Goal: Transaction & Acquisition: Book appointment/travel/reservation

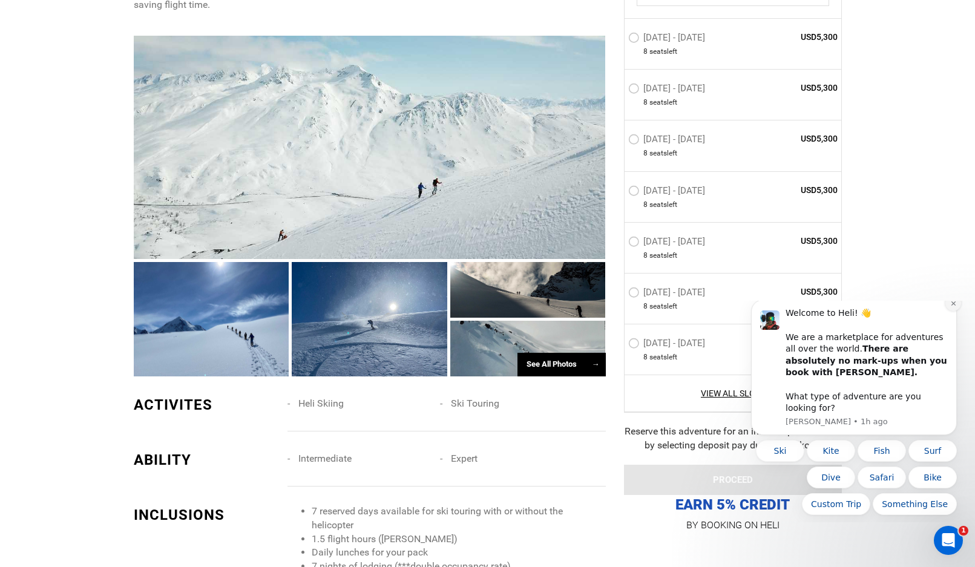
click at [953, 307] on icon "Dismiss notification" at bounding box center [953, 303] width 7 height 7
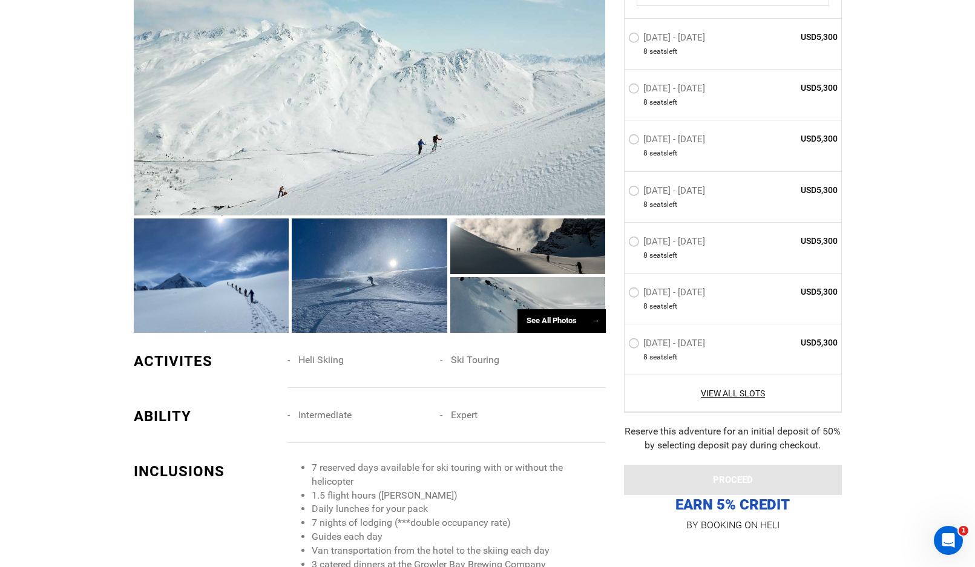
scroll to position [1029, 0]
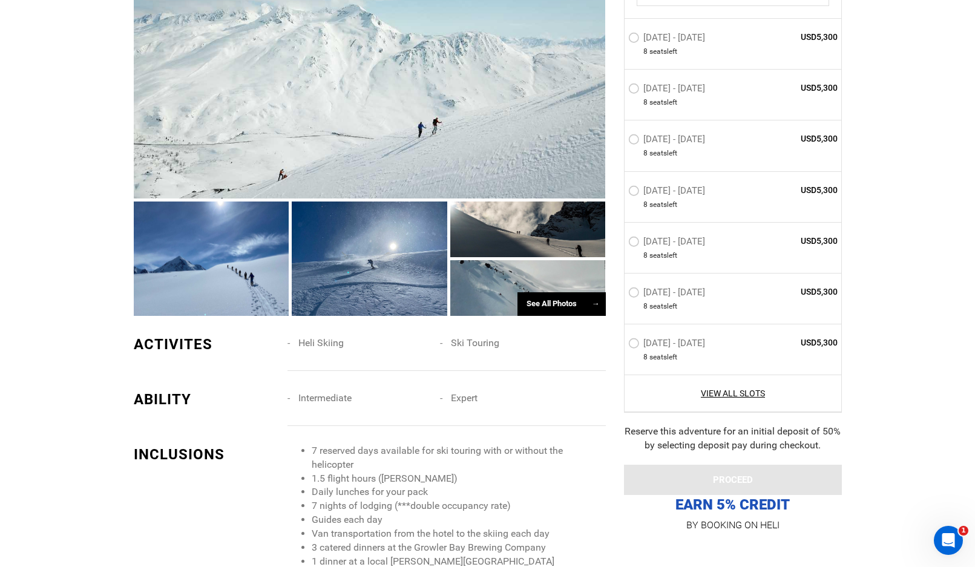
click at [632, 243] on label "[DATE] - [DATE]" at bounding box center [668, 243] width 80 height 15
click at [620, 243] on input "[DATE] - [DATE]" at bounding box center [620, 247] width 0 height 26
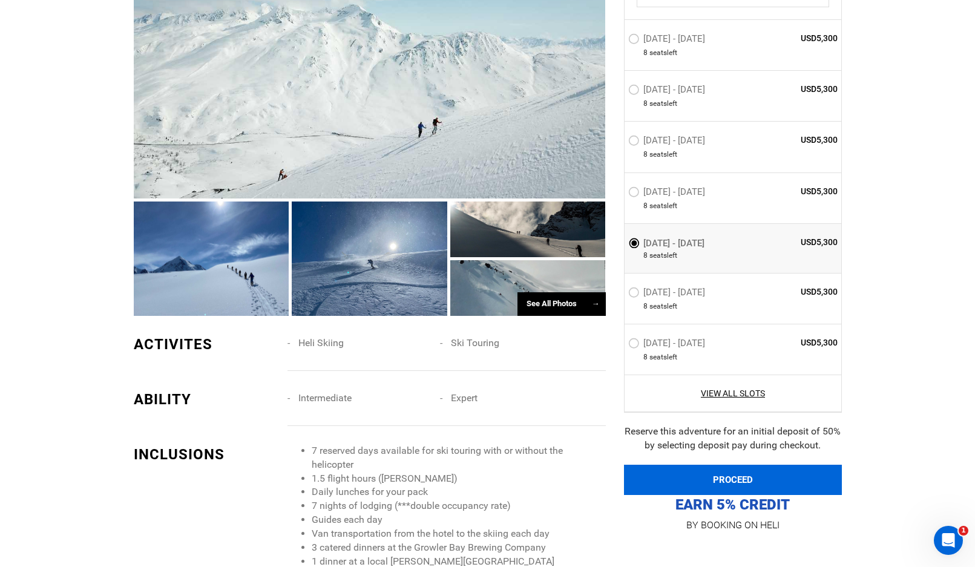
click at [727, 472] on button "PROCEED" at bounding box center [733, 480] width 218 height 30
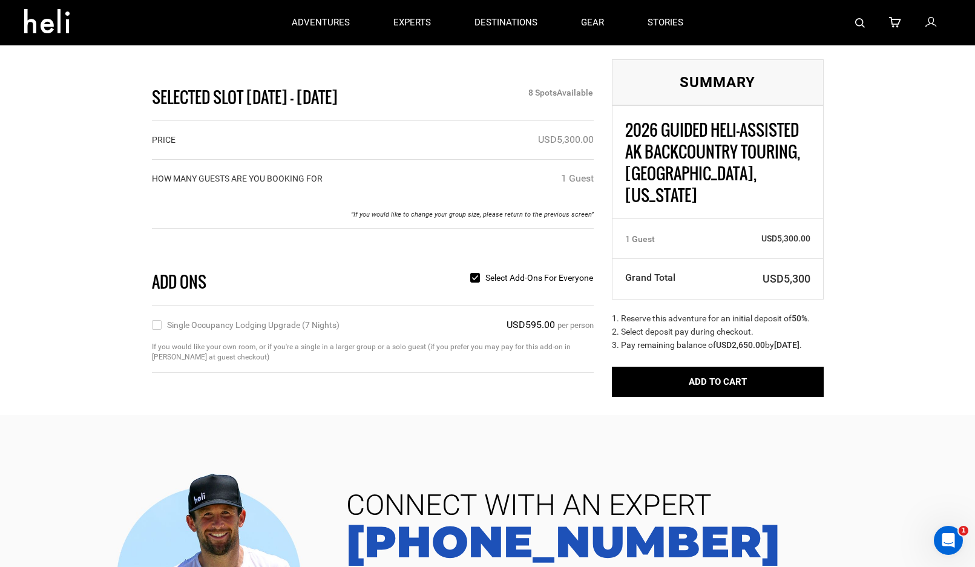
click at [157, 327] on input "Single Occupancy Lodging Upgrade (7 nights)" at bounding box center [156, 325] width 8 height 14
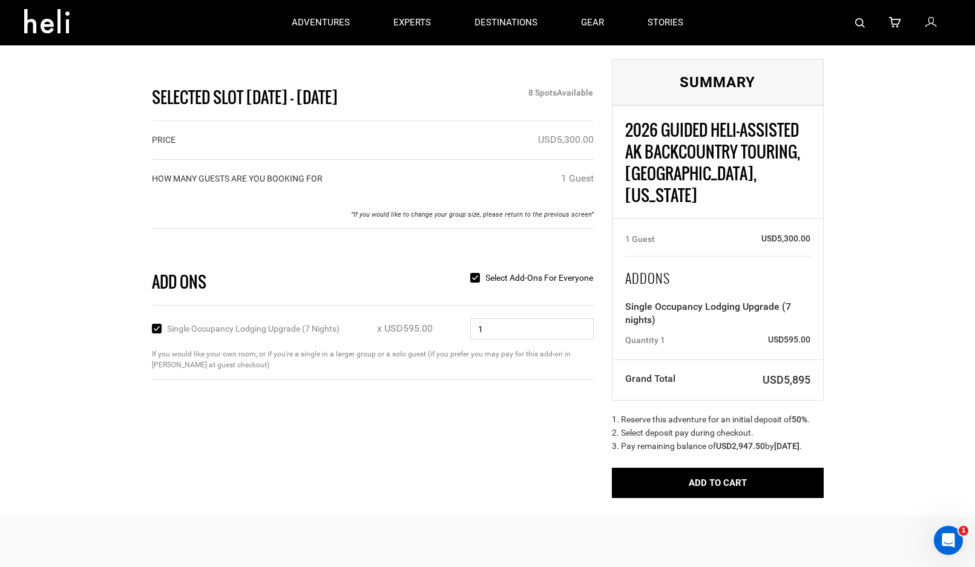
click at [154, 329] on input "Single Occupancy Lodging Upgrade (7 nights)" at bounding box center [156, 329] width 8 height 14
checkbox input "false"
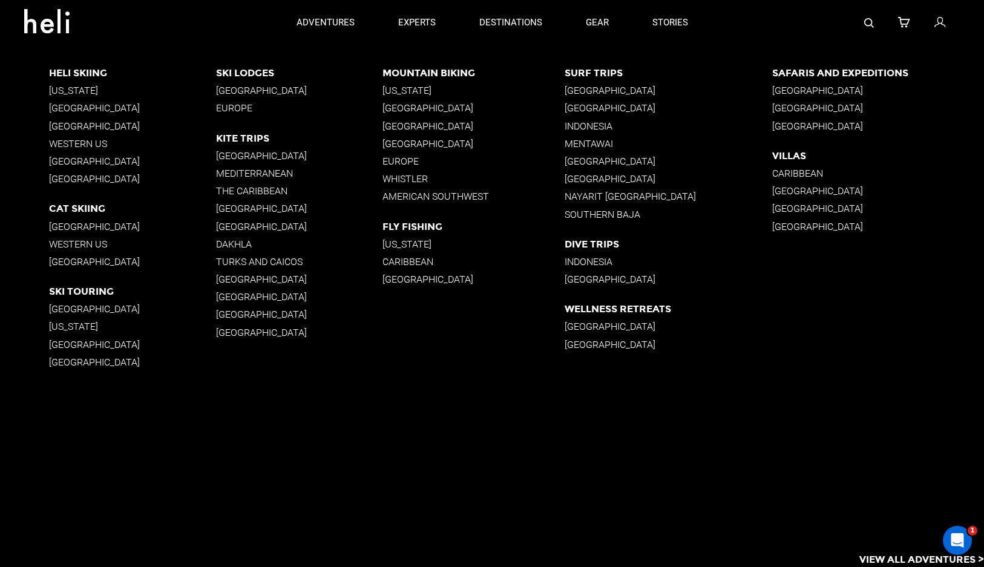
click at [67, 323] on p "[US_STATE]" at bounding box center [132, 326] width 166 height 11
click at [71, 143] on p "Western US" at bounding box center [132, 143] width 166 height 11
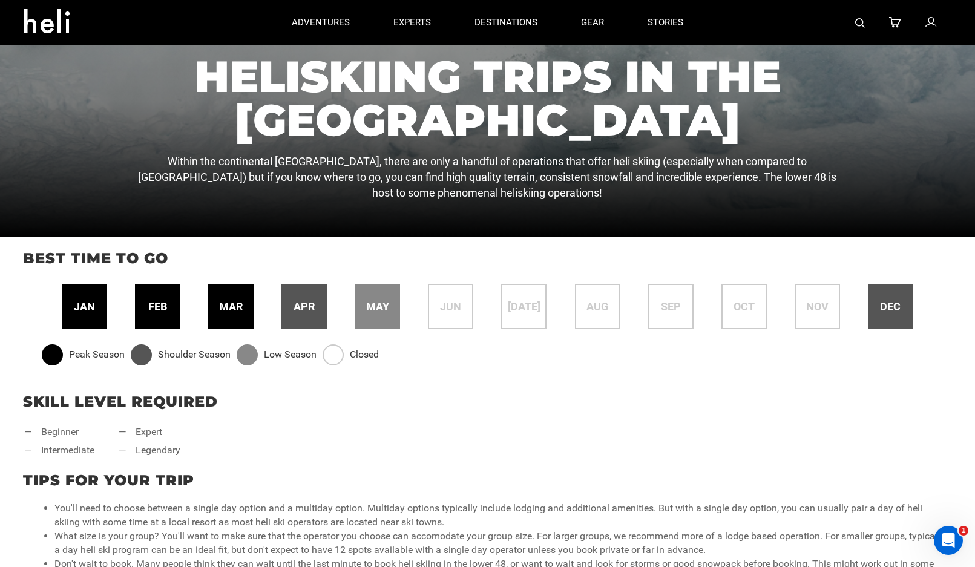
scroll to position [242, 0]
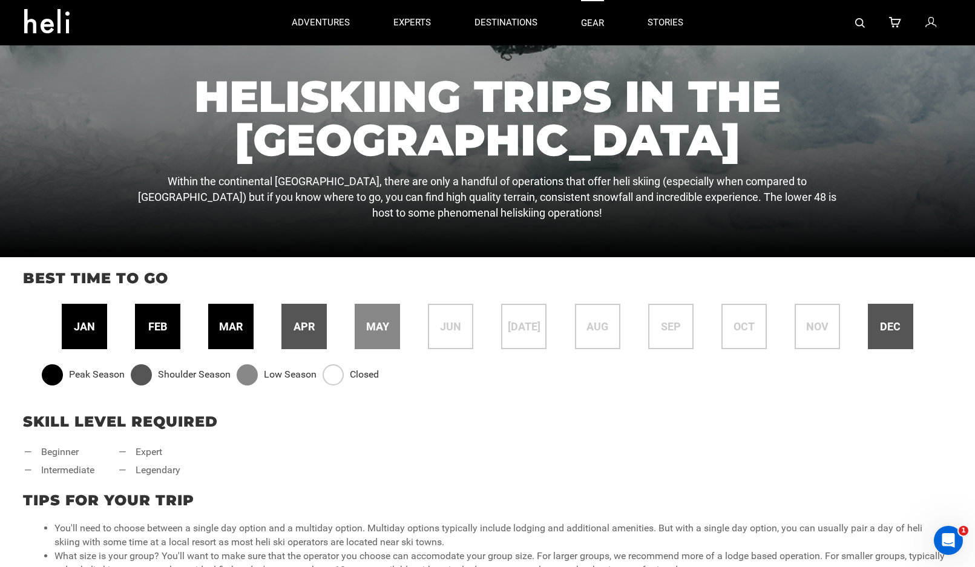
click at [593, 19] on link "gear" at bounding box center [592, 22] width 23 height 45
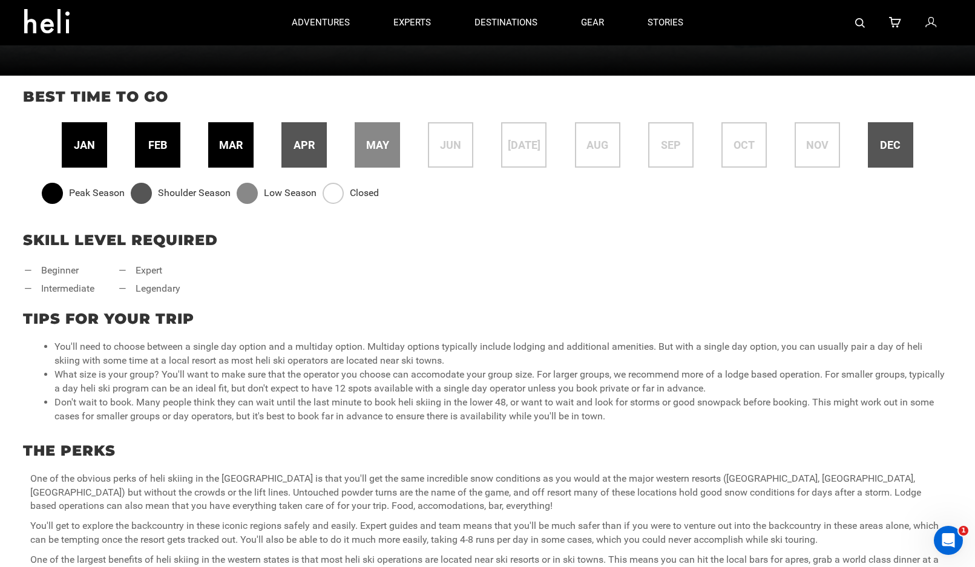
scroll to position [0, 0]
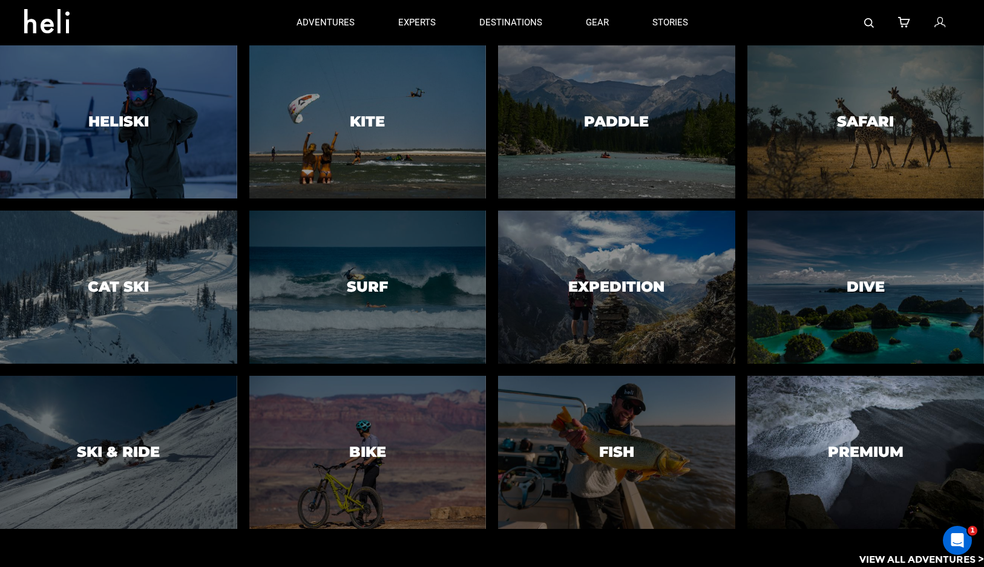
click at [113, 123] on h3 "Heliski" at bounding box center [118, 122] width 61 height 16
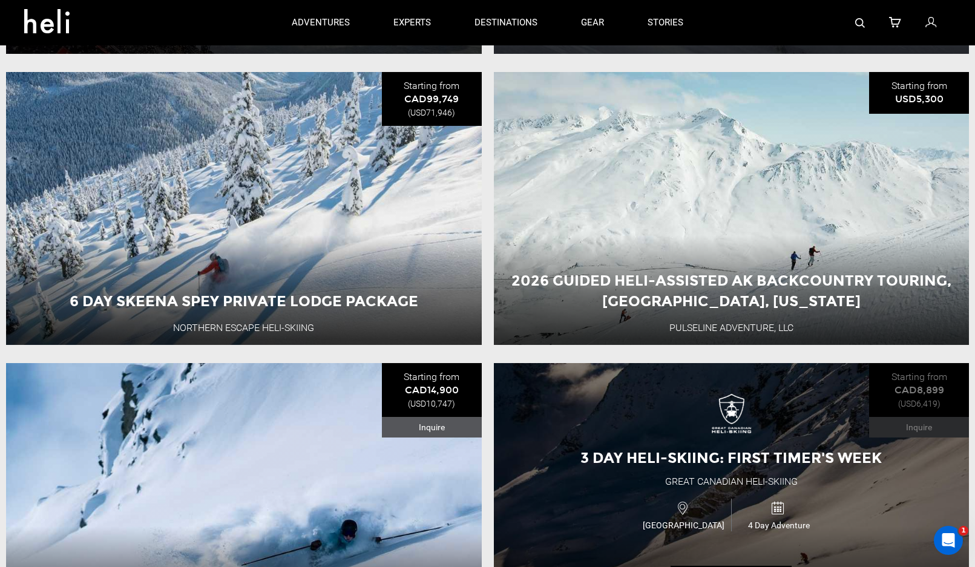
scroll to position [787, 0]
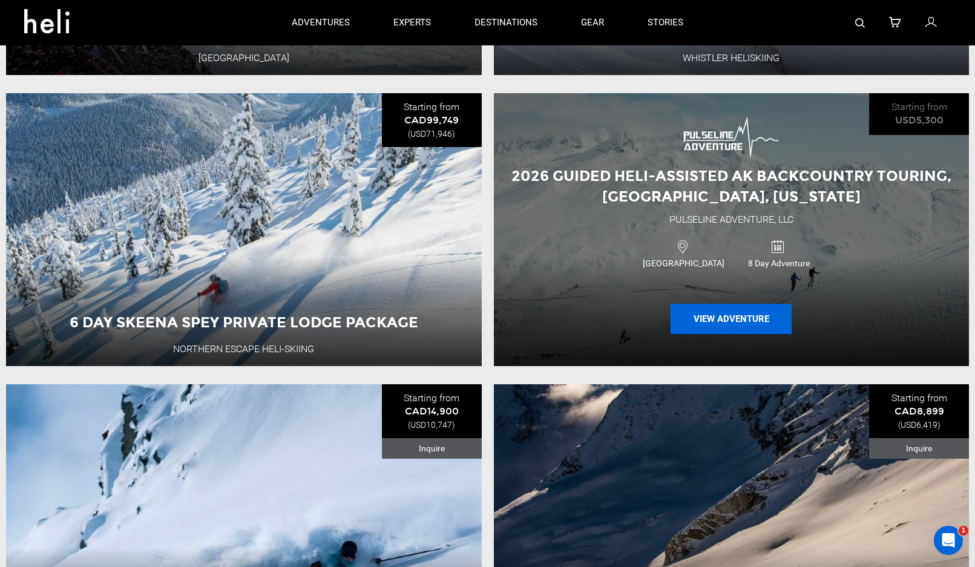
click at [736, 324] on button "View Adventure" at bounding box center [731, 319] width 121 height 30
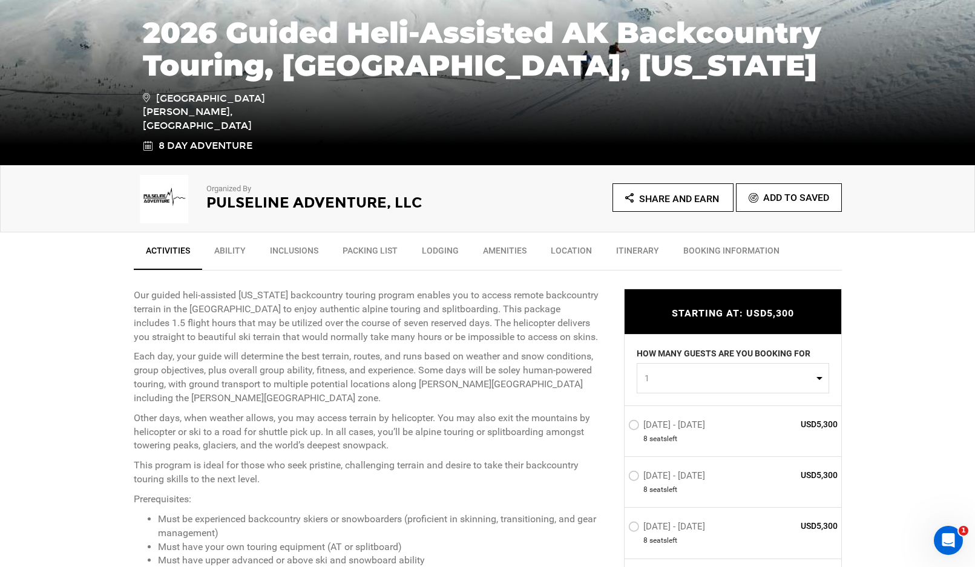
click at [574, 244] on link "Location" at bounding box center [571, 253] width 65 height 30
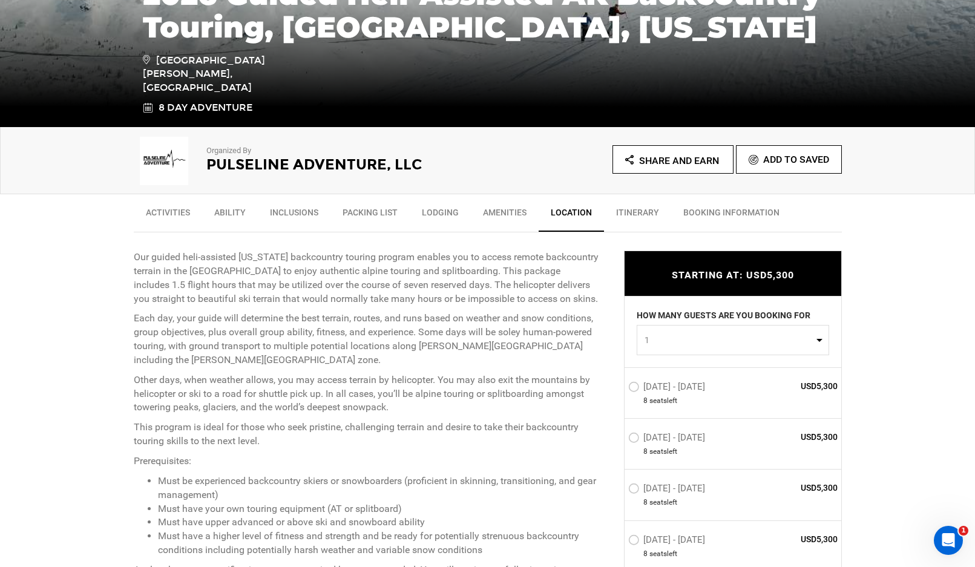
scroll to position [319, 0]
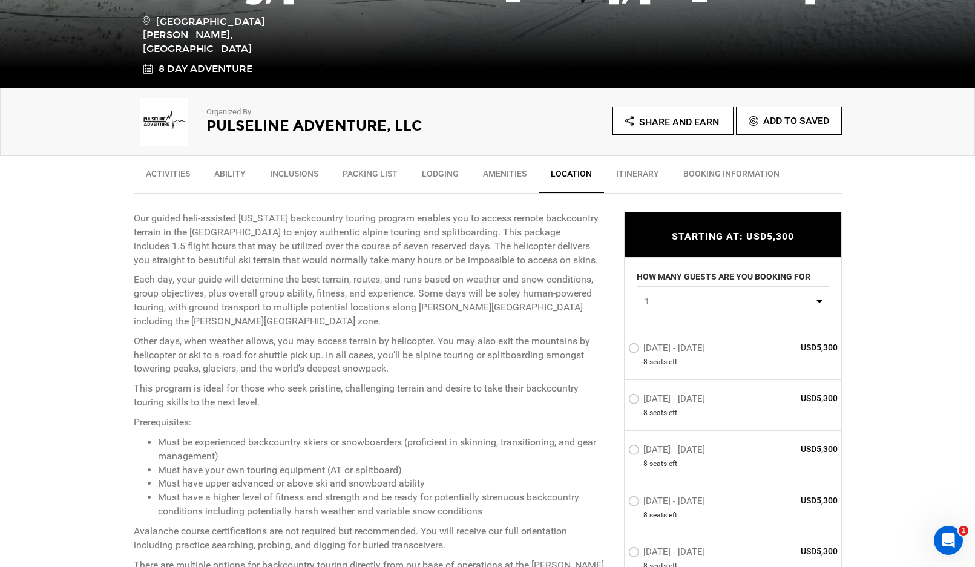
click at [636, 173] on link "Itinerary" at bounding box center [637, 177] width 67 height 30
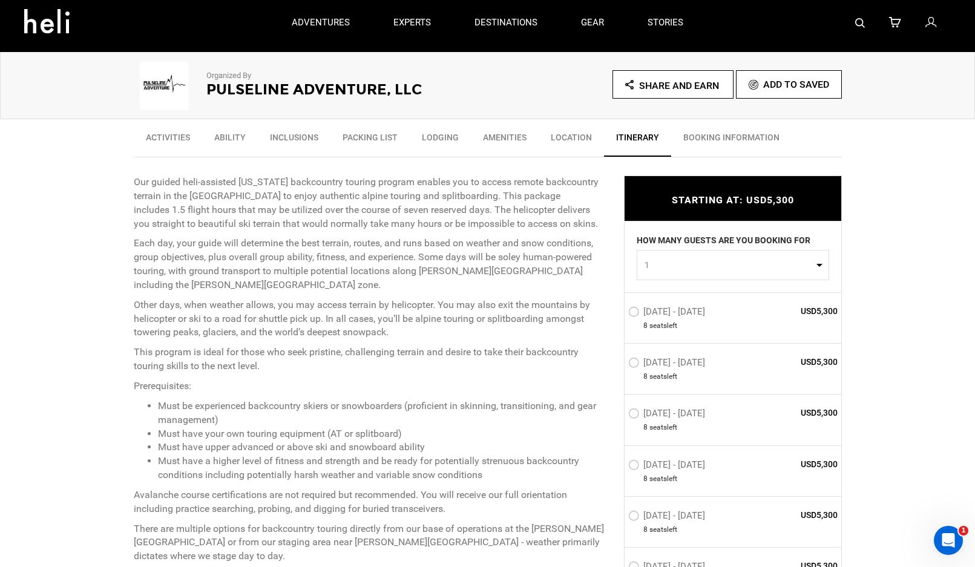
scroll to position [289, 0]
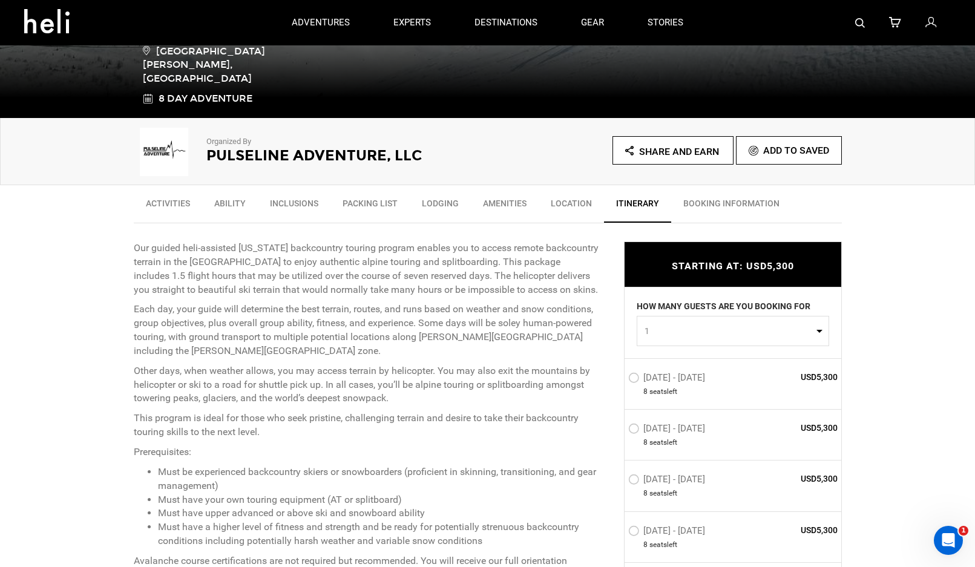
click at [294, 203] on link "Inclusions" at bounding box center [294, 206] width 73 height 30
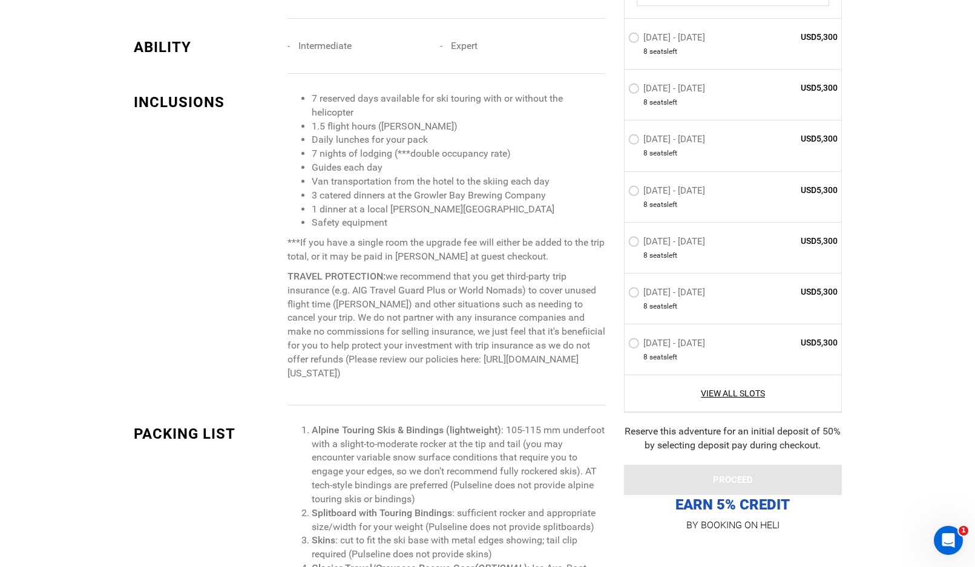
scroll to position [1392, 0]
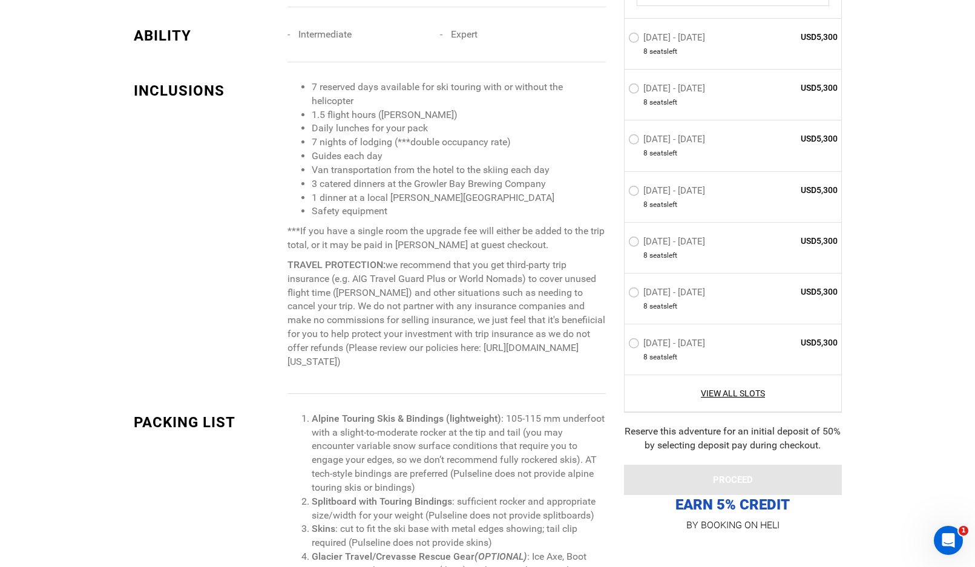
click at [635, 243] on label "[DATE] - [DATE]" at bounding box center [668, 243] width 80 height 15
click at [620, 243] on input "[DATE] - [DATE]" at bounding box center [620, 247] width 0 height 26
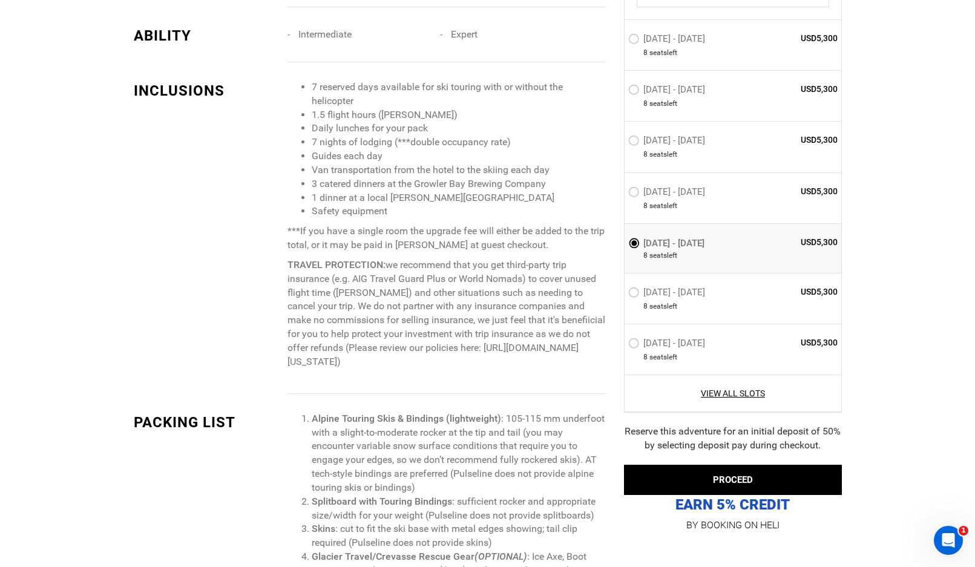
click at [635, 243] on label "[DATE] - [DATE]" at bounding box center [667, 243] width 79 height 15
click at [620, 243] on input "[DATE] - [DATE]" at bounding box center [620, 247] width 0 height 25
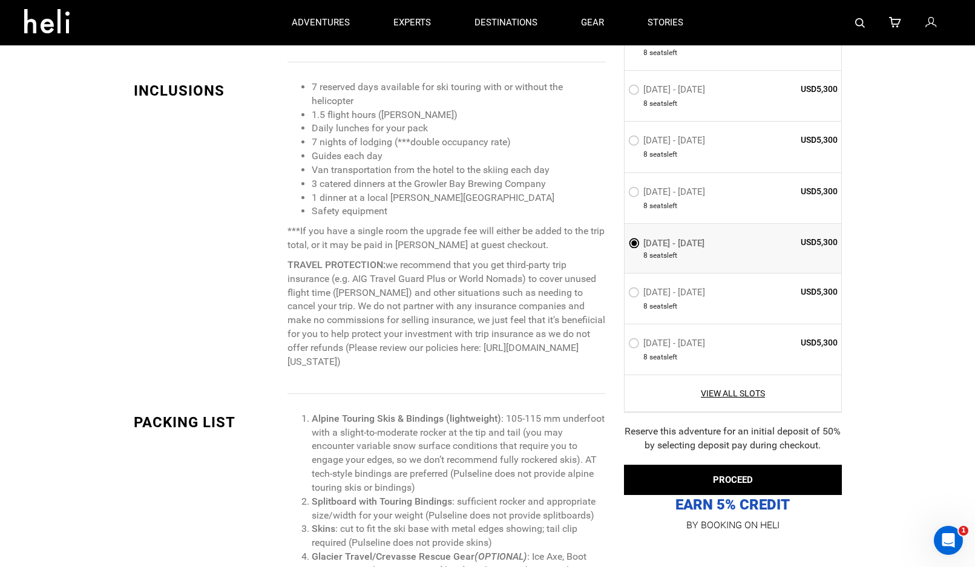
click at [633, 244] on label "[DATE] - [DATE]" at bounding box center [667, 243] width 79 height 15
click at [620, 244] on input "[DATE] - [DATE]" at bounding box center [620, 247] width 0 height 25
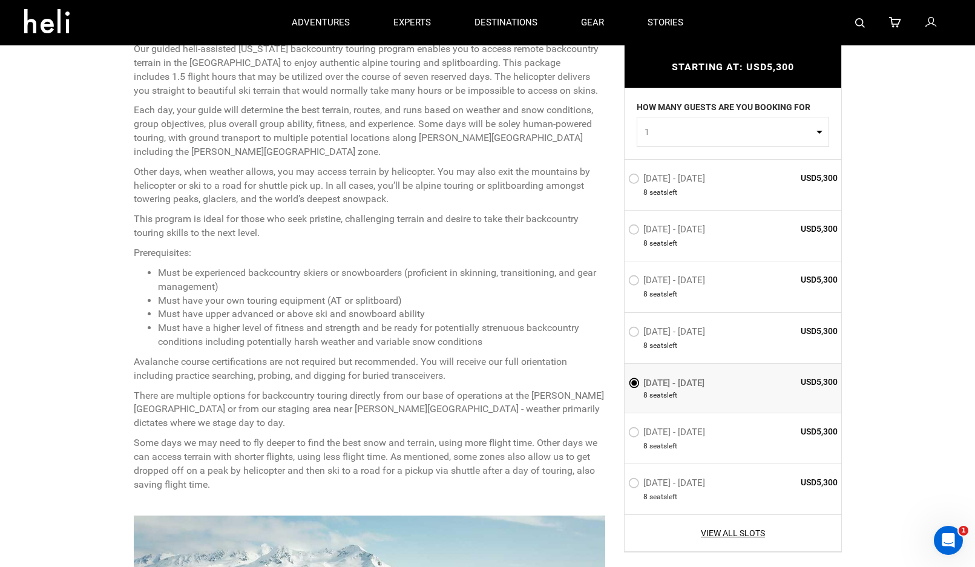
scroll to position [485, 0]
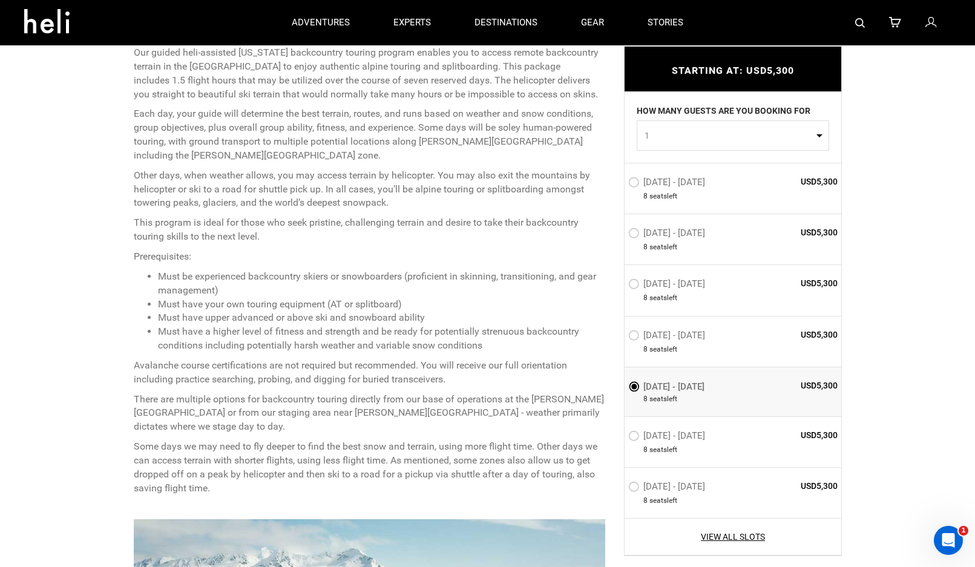
click at [732, 146] on button "1" at bounding box center [733, 135] width 192 height 30
click at [663, 232] on link "4" at bounding box center [732, 231] width 191 height 22
select select "4"
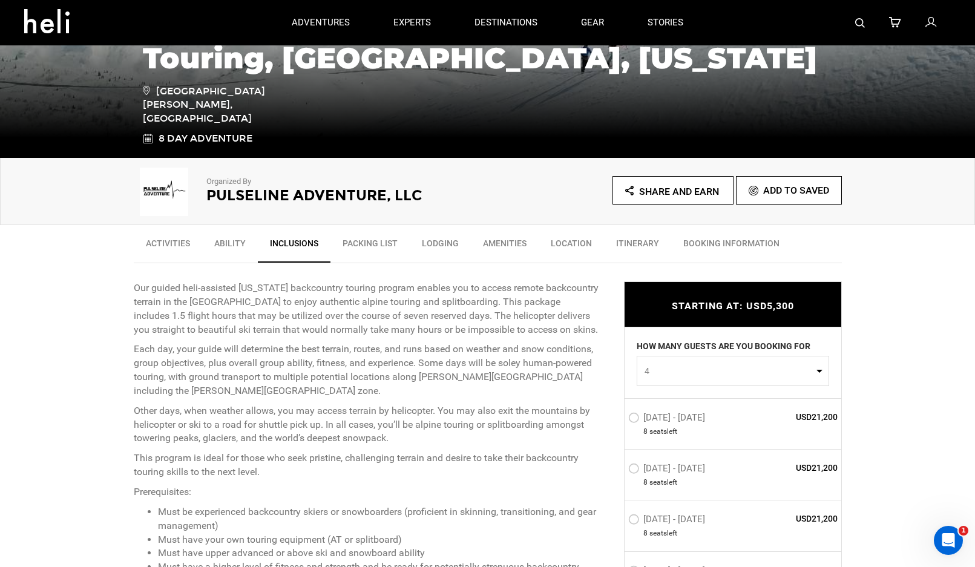
scroll to position [243, 0]
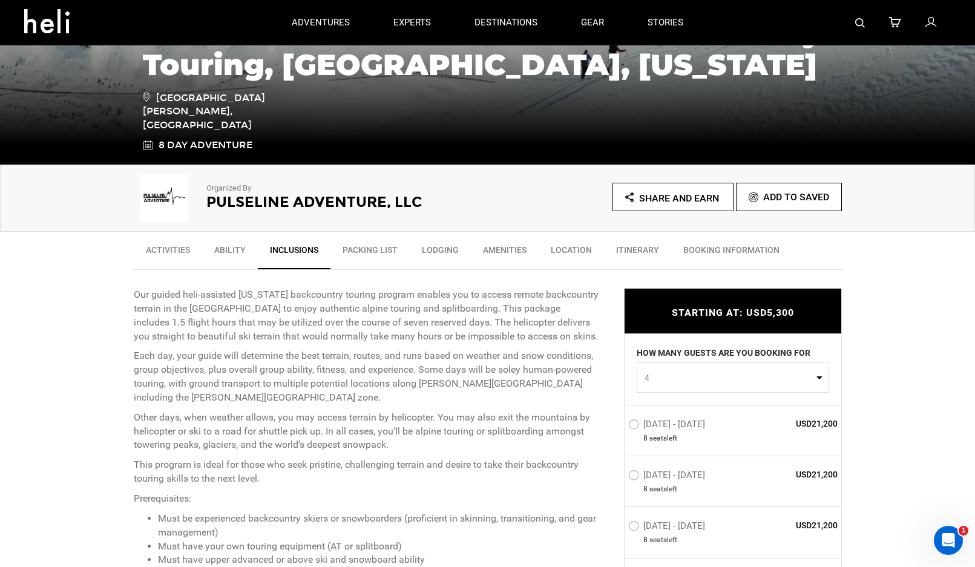
click at [694, 250] on link "BOOKING INFORMATION" at bounding box center [731, 253] width 120 height 30
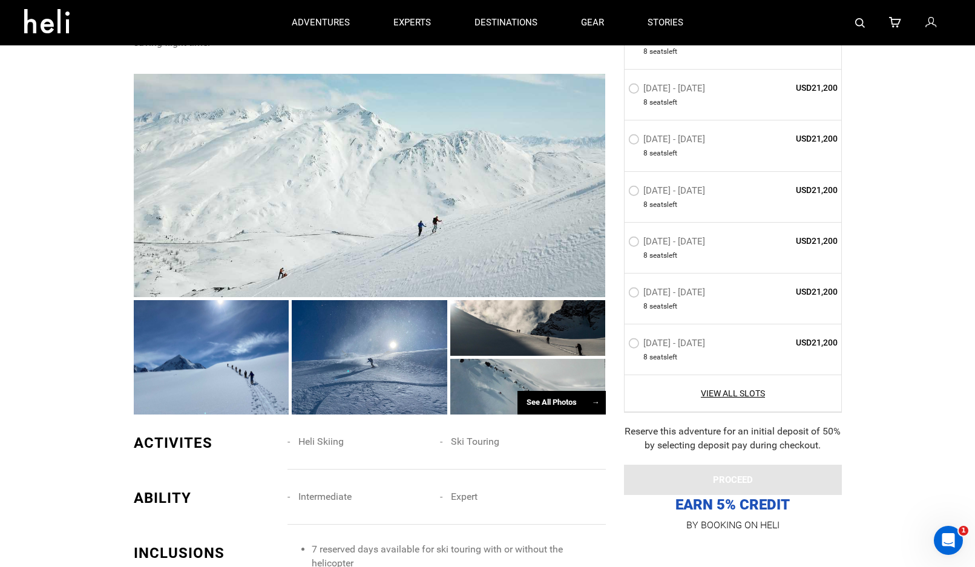
scroll to position [804, 0]
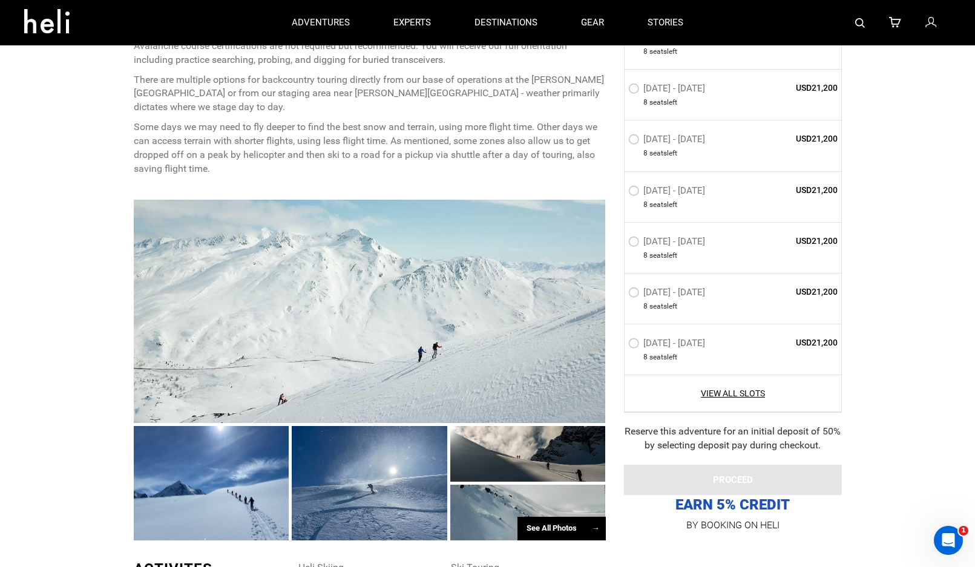
click at [383, 258] on div at bounding box center [370, 311] width 472 height 223
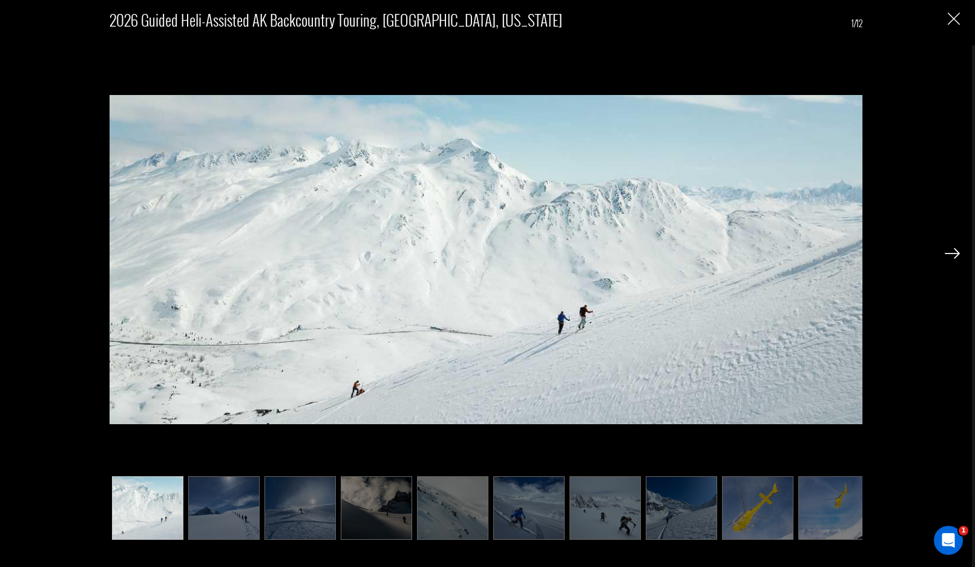
click at [948, 255] on img at bounding box center [952, 253] width 15 height 11
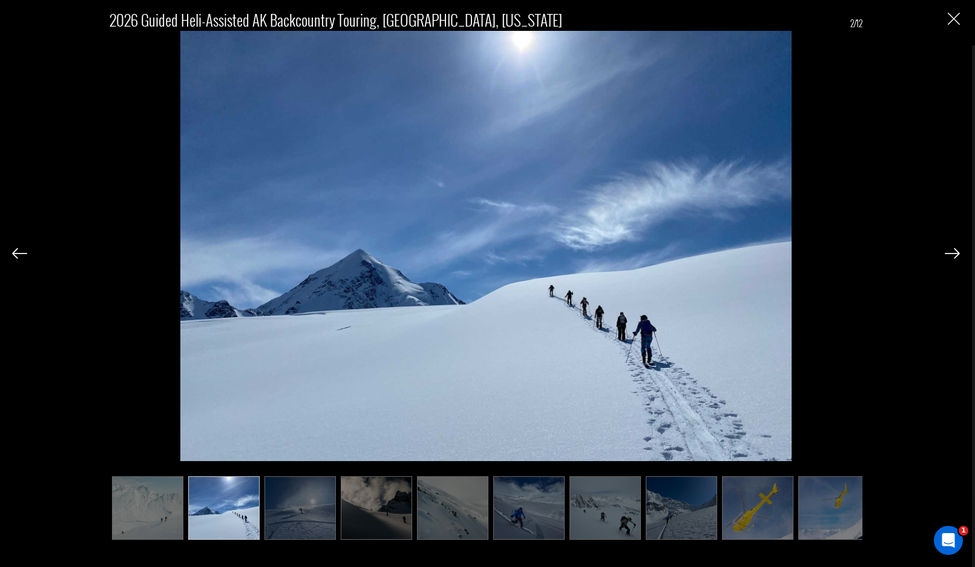
click at [948, 255] on img at bounding box center [952, 253] width 15 height 11
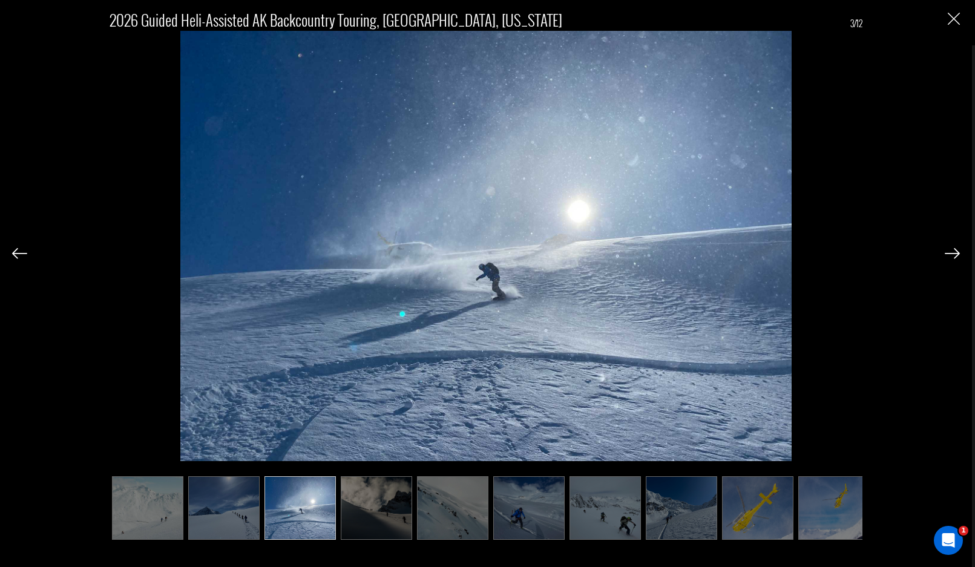
click at [948, 255] on img at bounding box center [952, 253] width 15 height 11
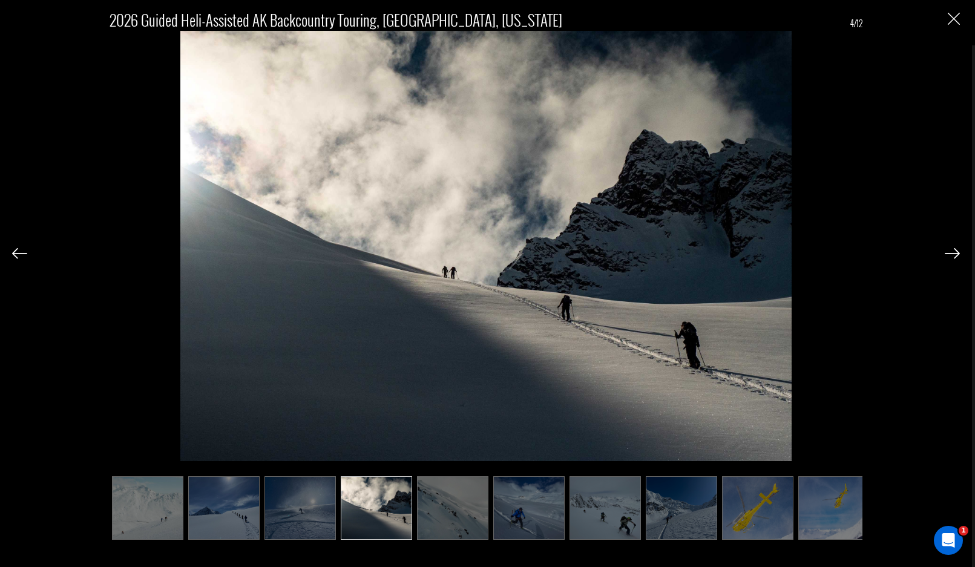
click at [948, 255] on img at bounding box center [952, 253] width 15 height 11
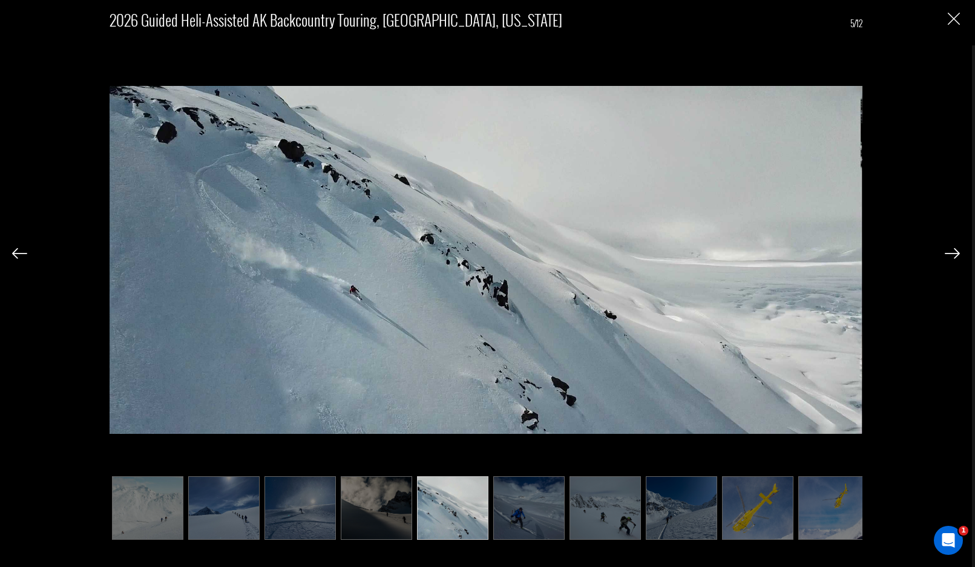
click at [948, 255] on img at bounding box center [952, 253] width 15 height 11
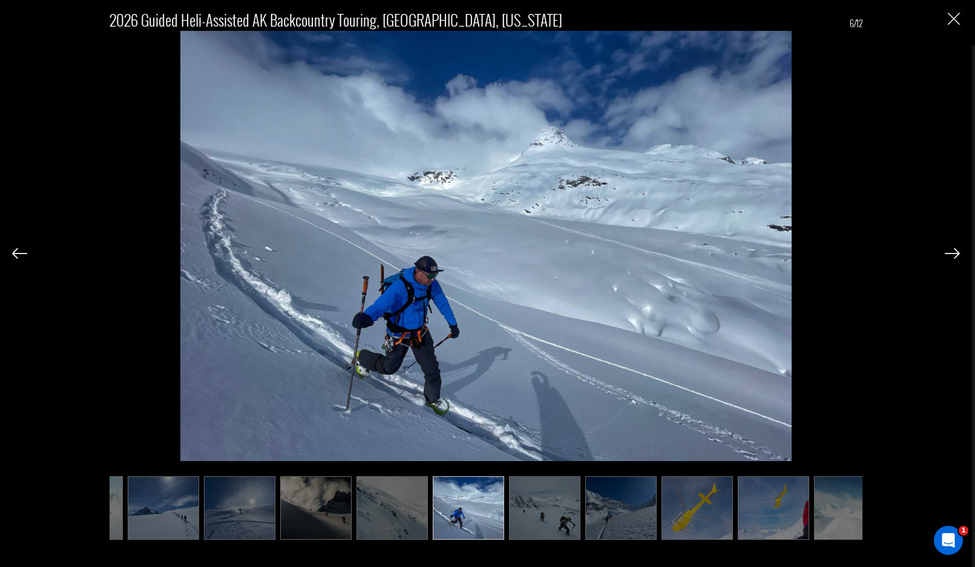
click at [948, 255] on img at bounding box center [952, 253] width 15 height 11
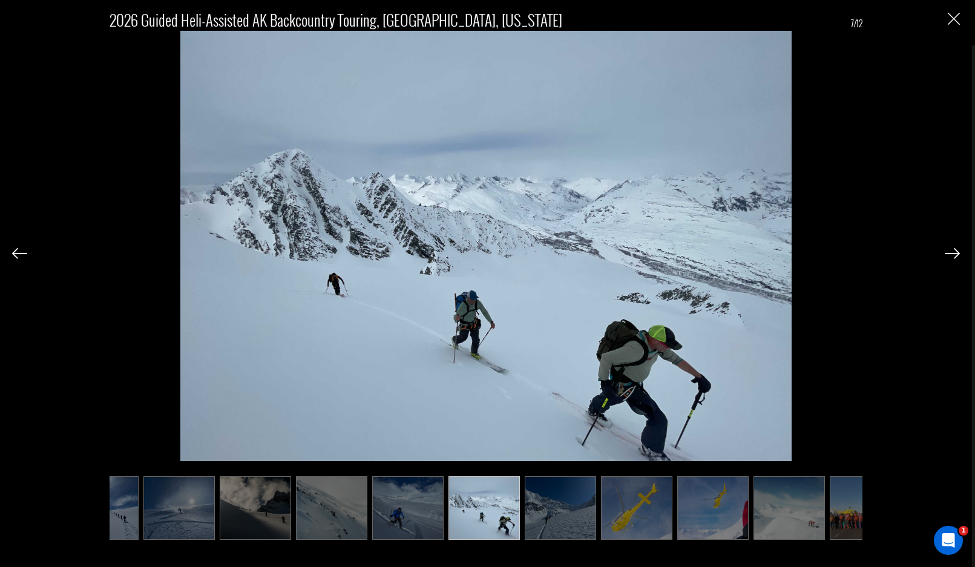
click at [948, 255] on img at bounding box center [952, 253] width 15 height 11
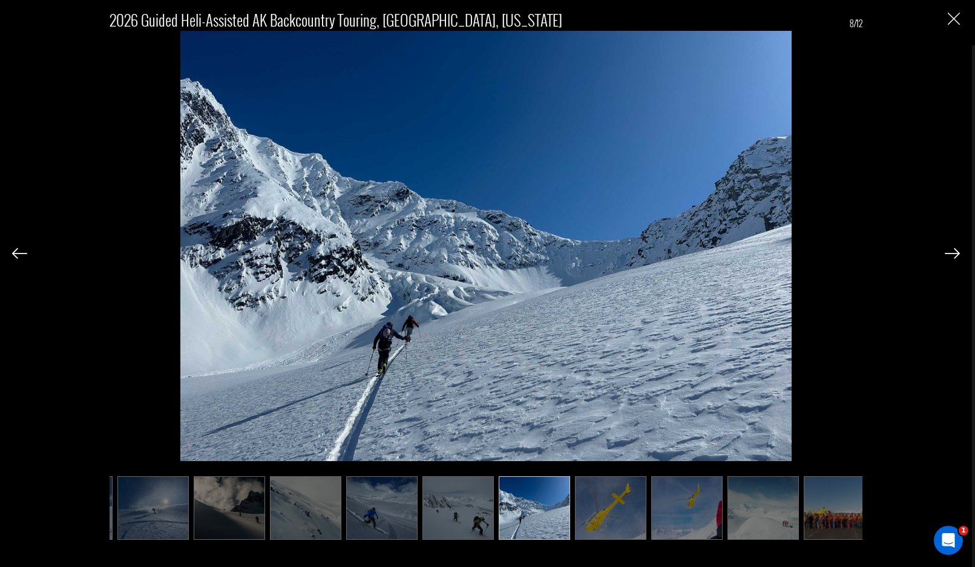
scroll to position [0, 162]
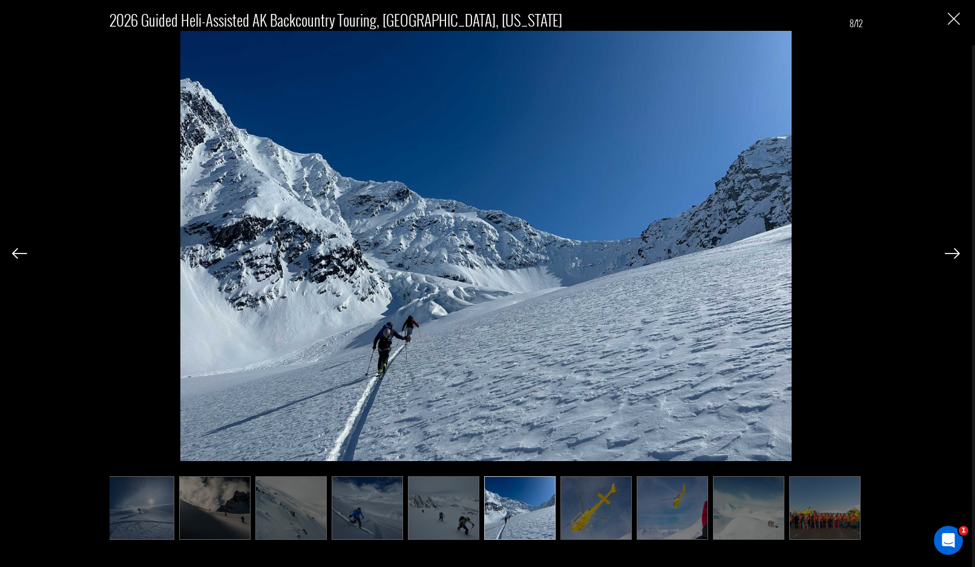
click at [946, 255] on img at bounding box center [952, 253] width 15 height 11
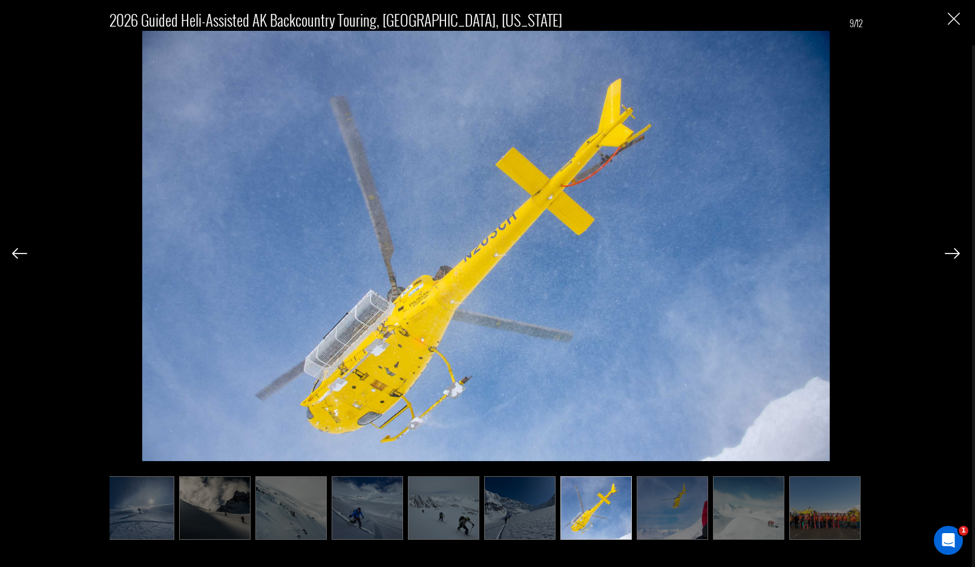
click at [946, 255] on img at bounding box center [952, 253] width 15 height 11
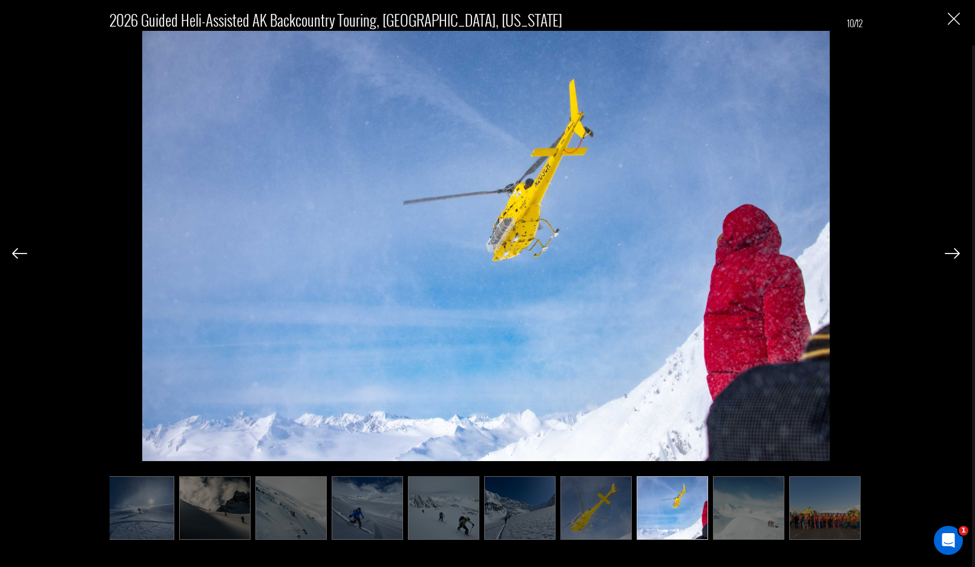
click at [946, 255] on img at bounding box center [952, 253] width 15 height 11
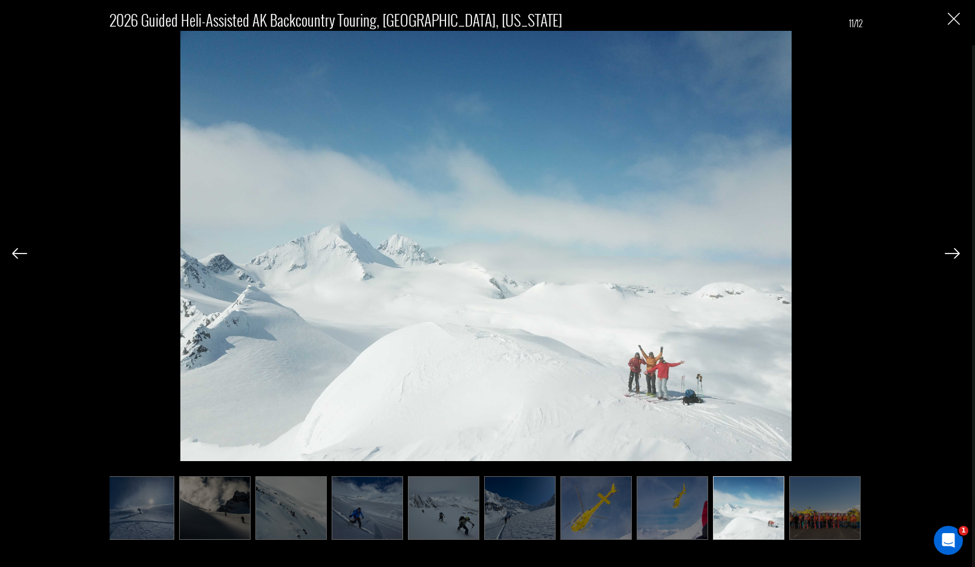
click at [946, 251] on img at bounding box center [952, 253] width 15 height 11
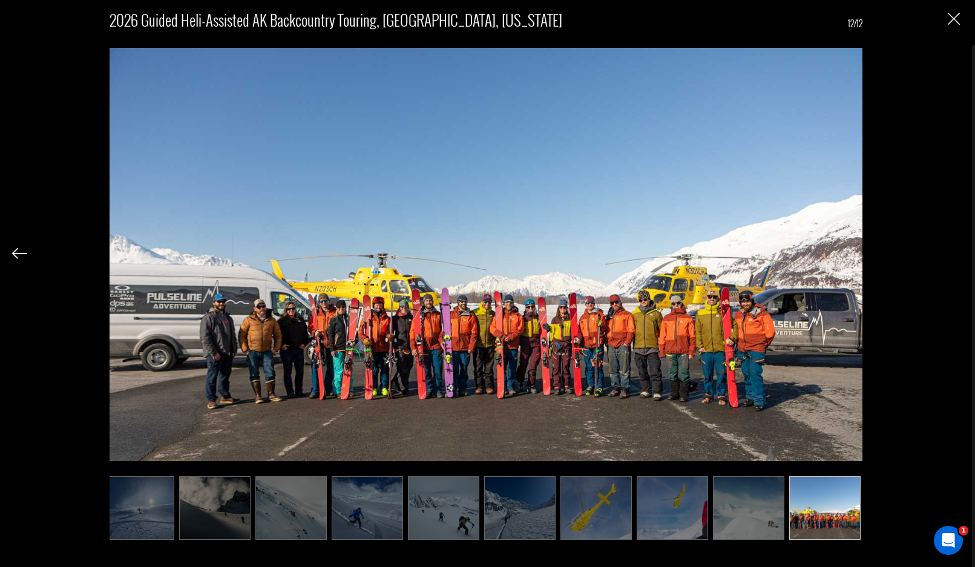
click at [951, 12] on button "Close" at bounding box center [954, 18] width 12 height 13
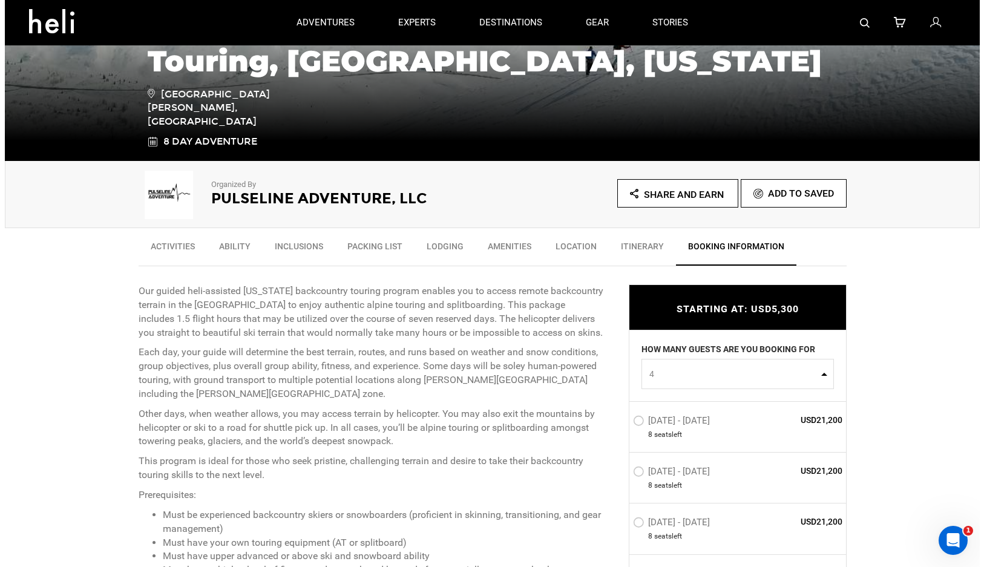
scroll to position [139, 0]
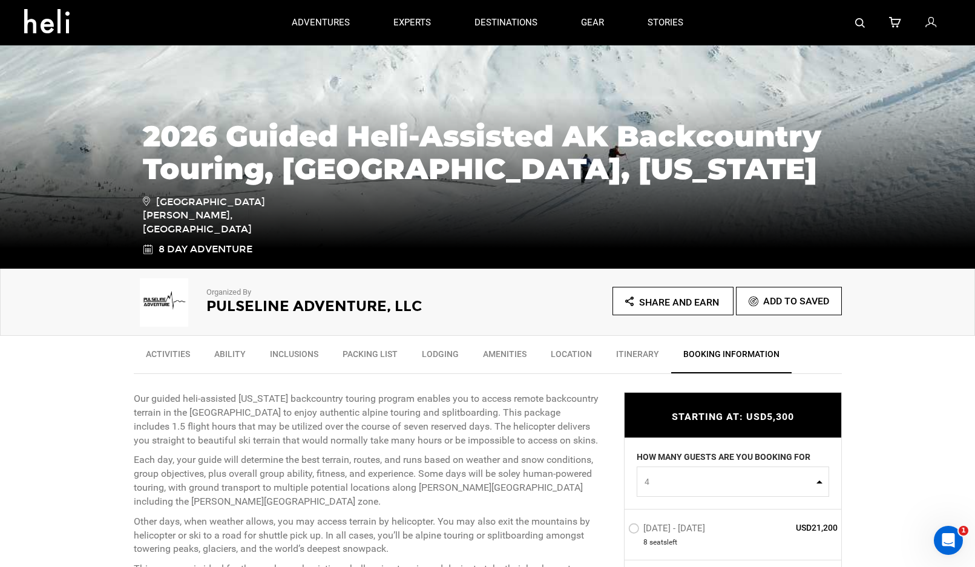
click at [306, 310] on h2 "Pulseline Adventure, LLC" at bounding box center [330, 306] width 248 height 16
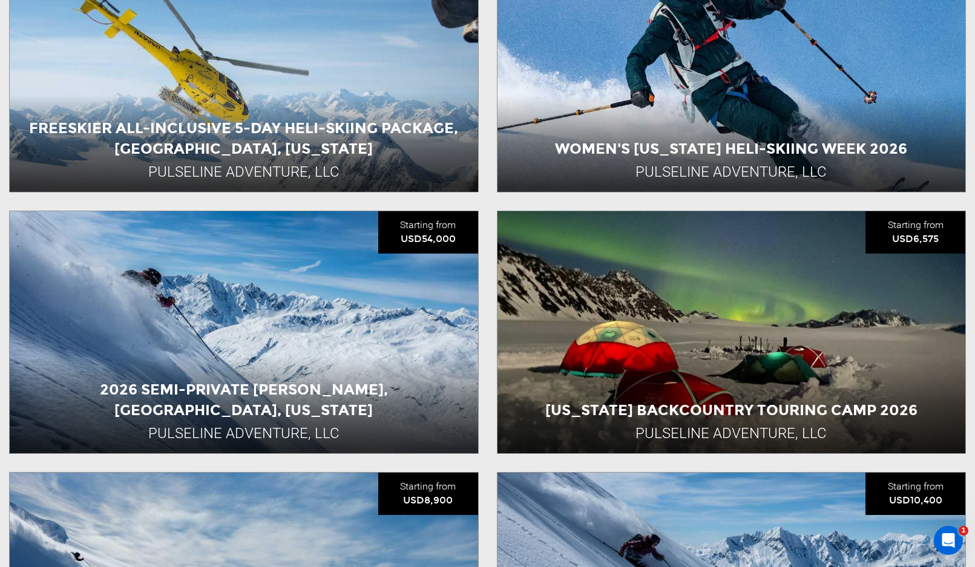
scroll to position [787, 0]
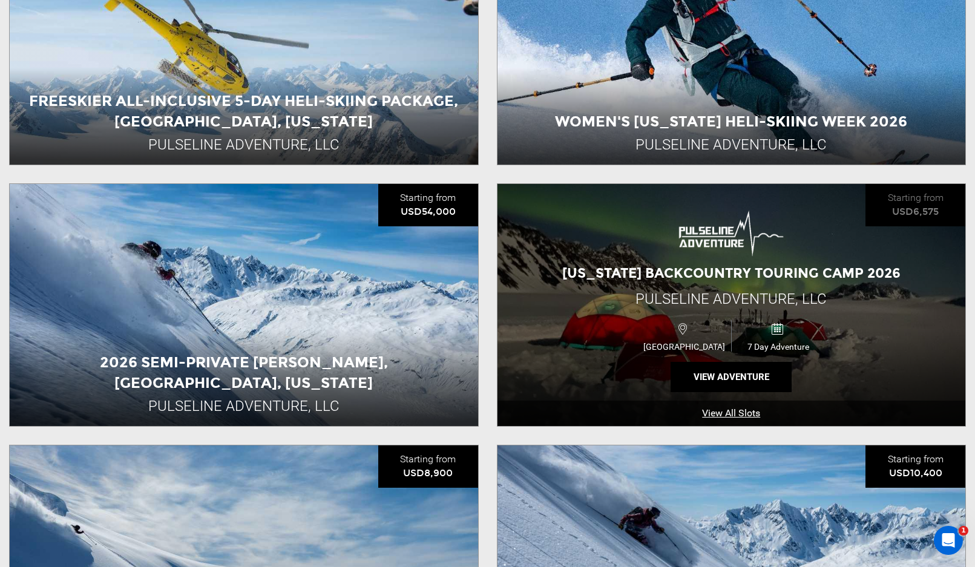
click at [723, 267] on span "[US_STATE] Backcountry Touring Camp 2026" at bounding box center [731, 273] width 338 height 16
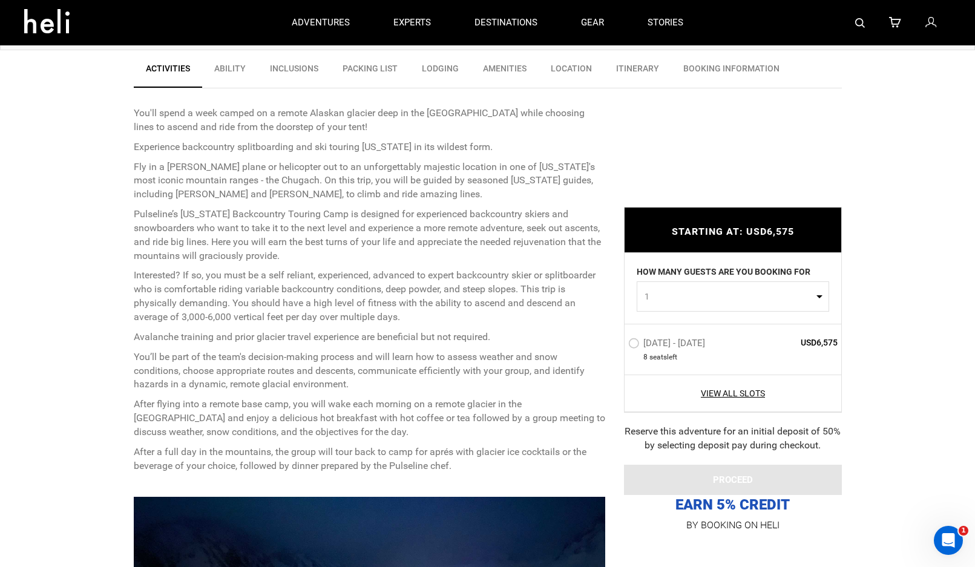
scroll to position [182, 0]
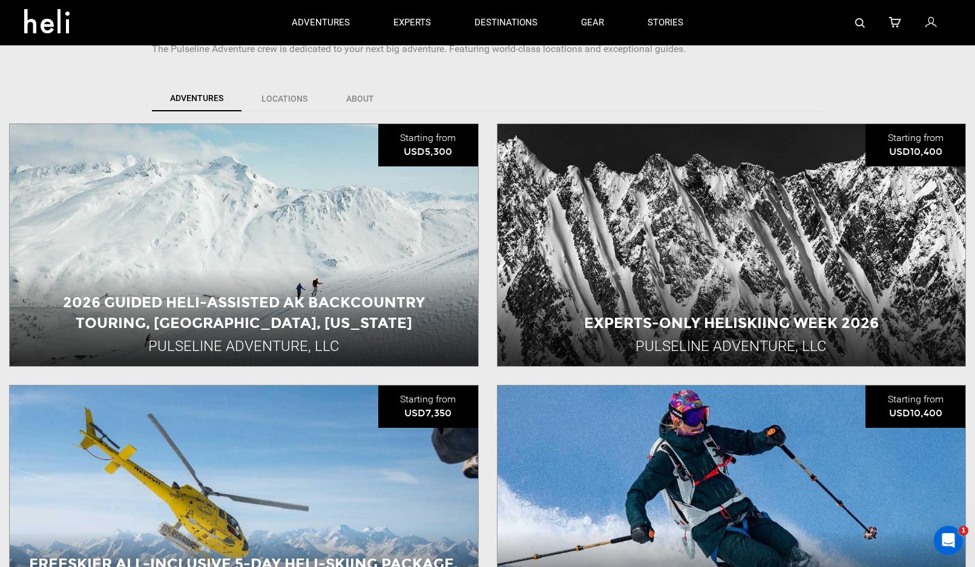
scroll to position [303, 0]
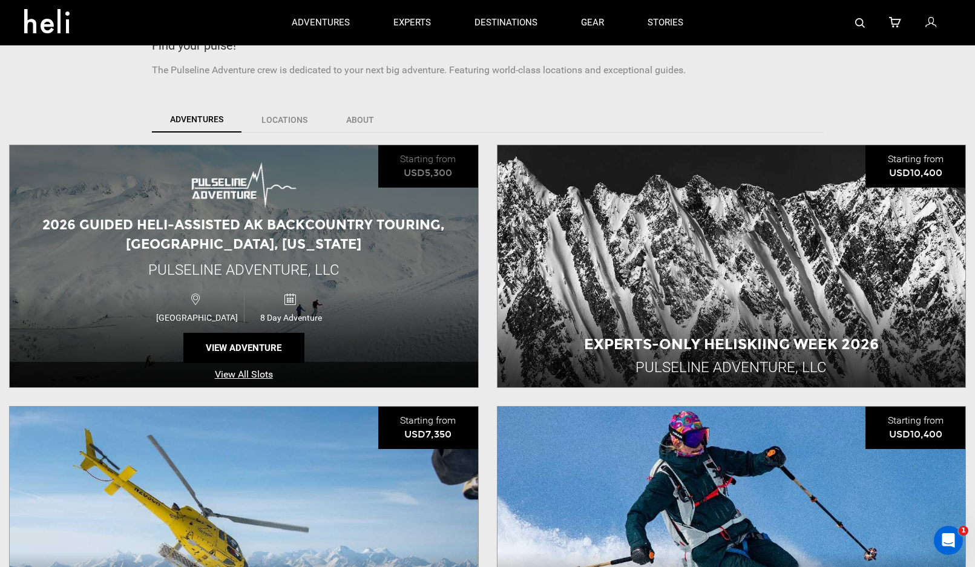
click at [233, 249] on span "2026 Guided Heli-Assisted AK Backcountry Touring, [GEOGRAPHIC_DATA], [US_STATE]" at bounding box center [243, 234] width 402 height 35
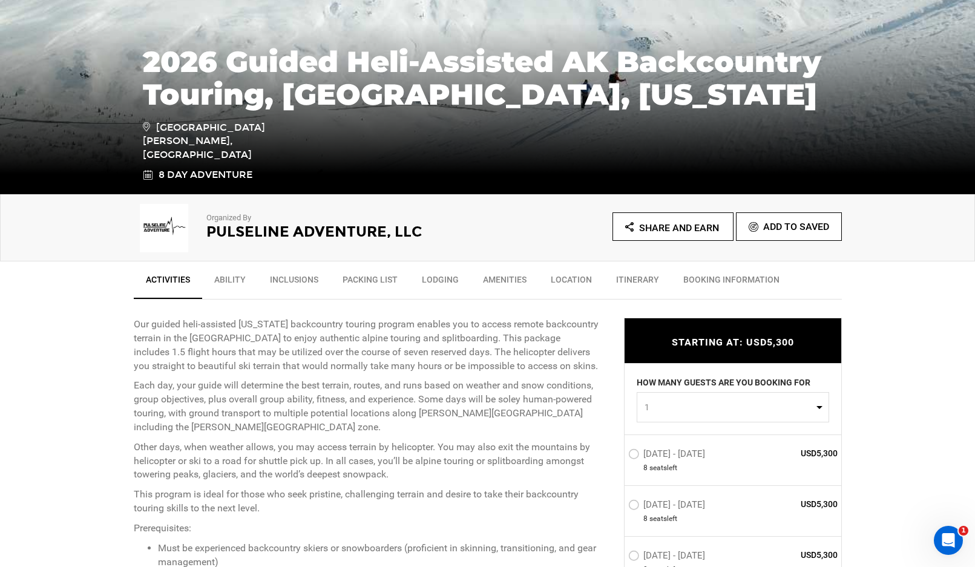
scroll to position [242, 0]
